Goal: Check status: Check status

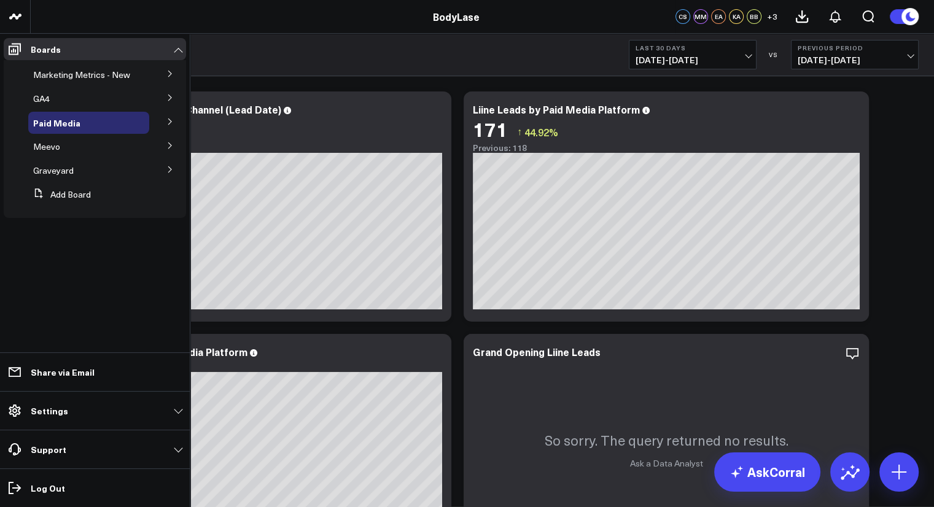
click at [157, 80] on button at bounding box center [170, 73] width 32 height 18
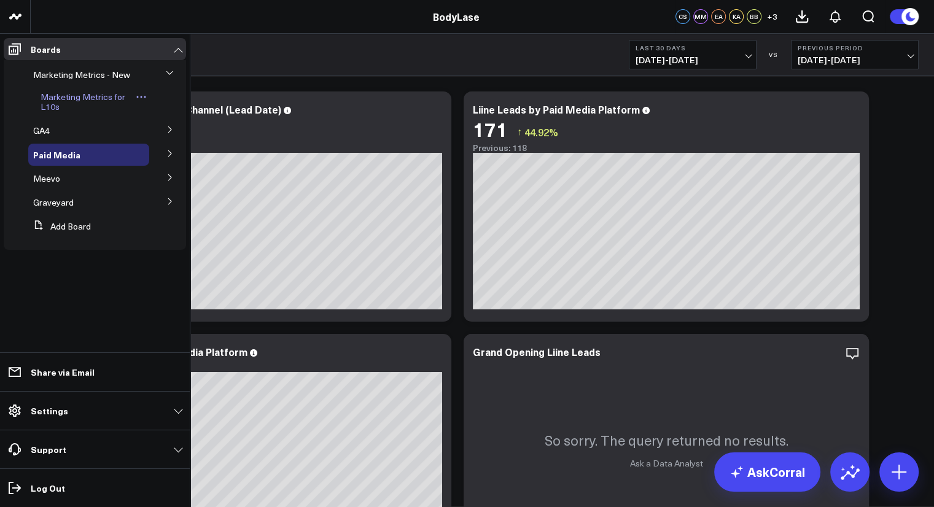
click at [120, 95] on span "Marketing Metrics for L10s" at bounding box center [83, 101] width 85 height 21
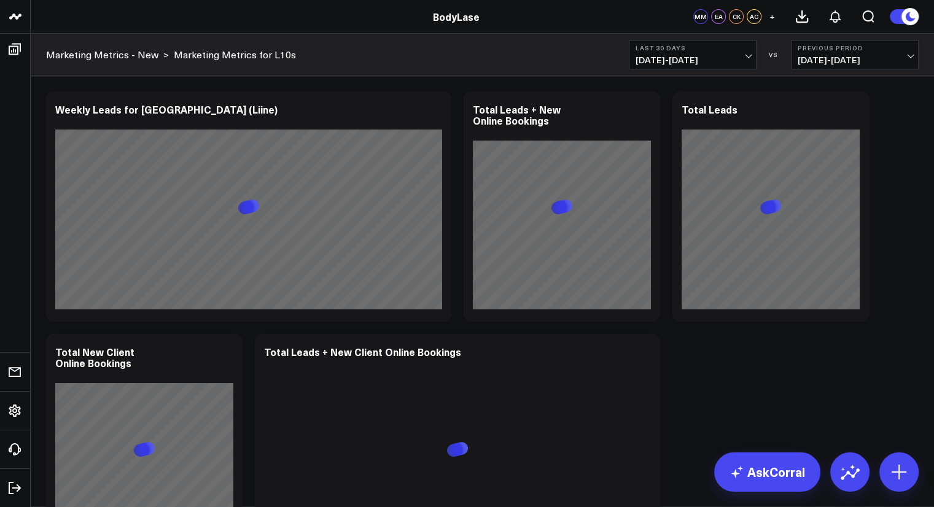
click at [703, 60] on span "[DATE] - [DATE]" at bounding box center [692, 60] width 114 height 10
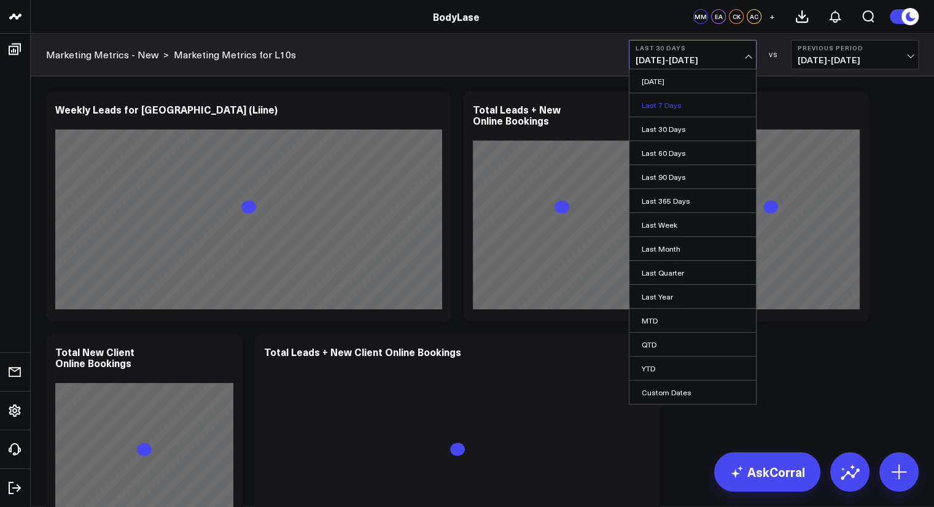
click at [671, 104] on link "Last 7 Days" at bounding box center [692, 104] width 126 height 23
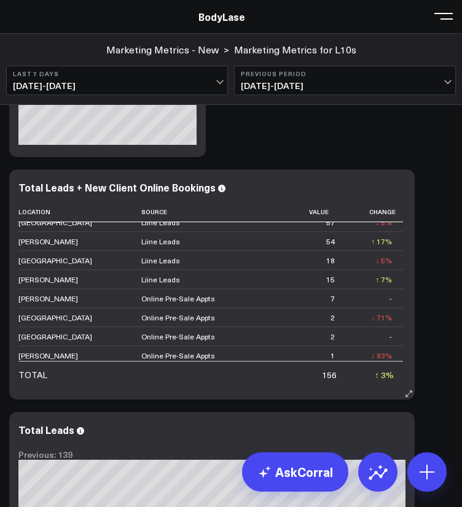
scroll to position [12, 0]
